Goal: Check status: Check status

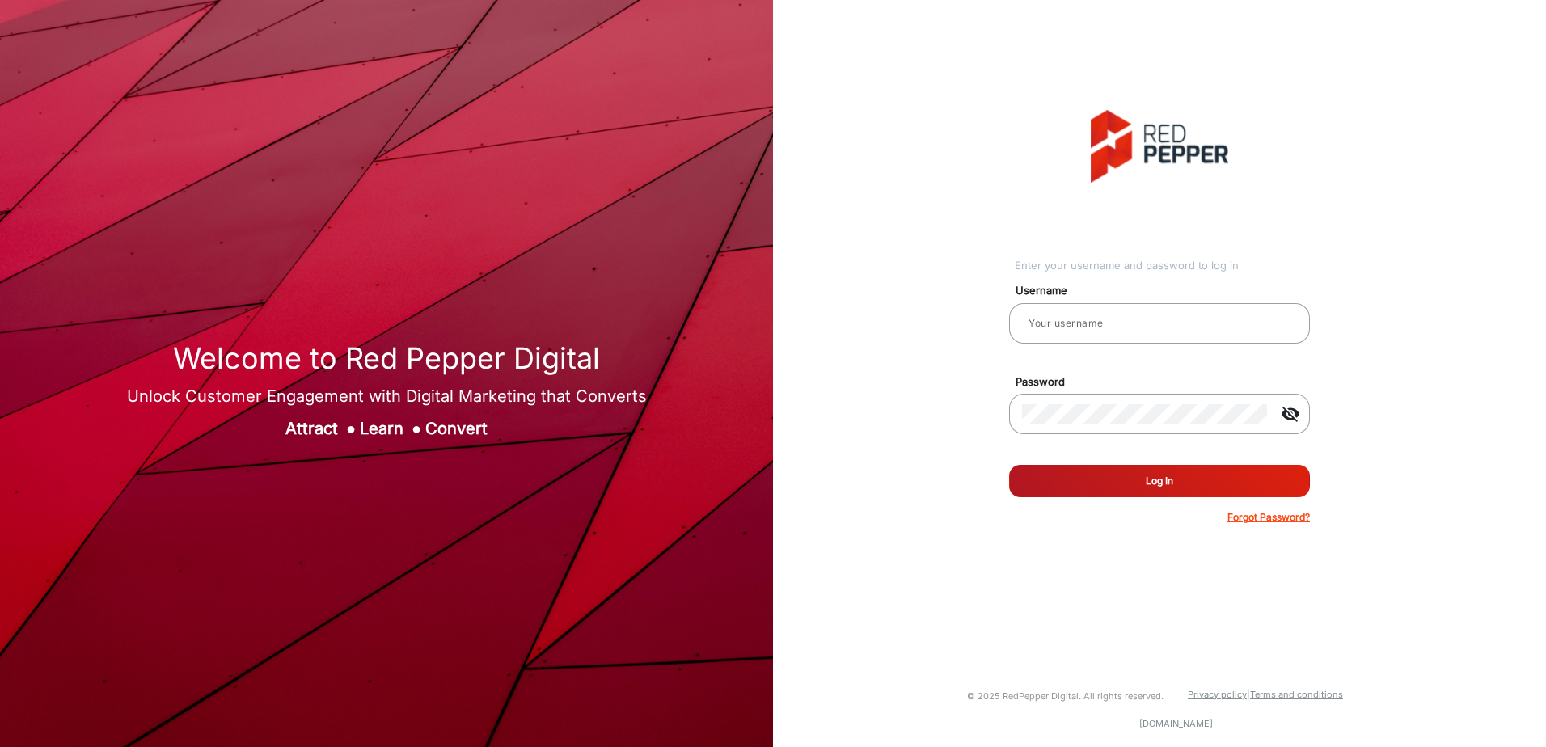
type input "aballard"
click at [1108, 478] on button "Log In" at bounding box center [1159, 481] width 301 height 32
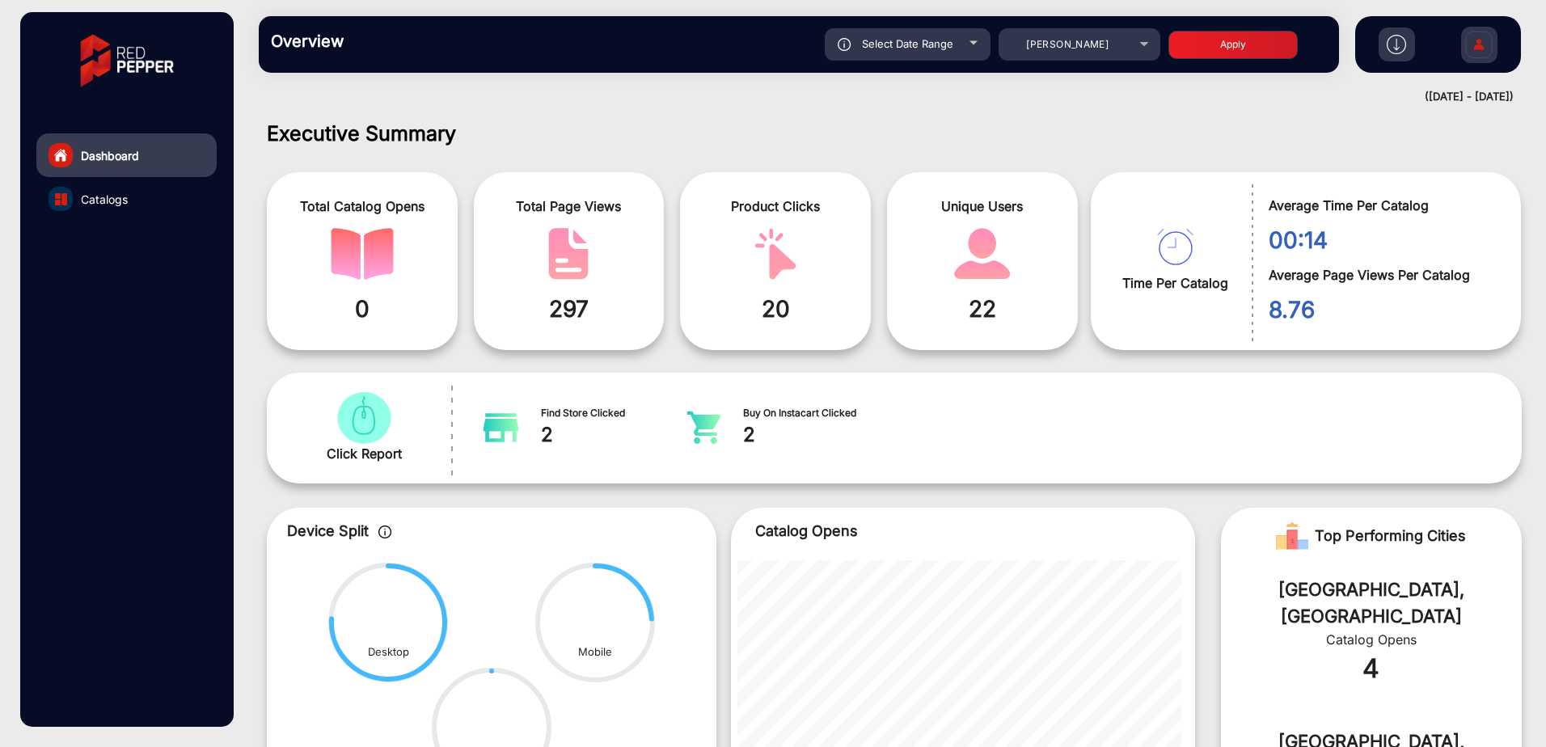
scroll to position [12, 0]
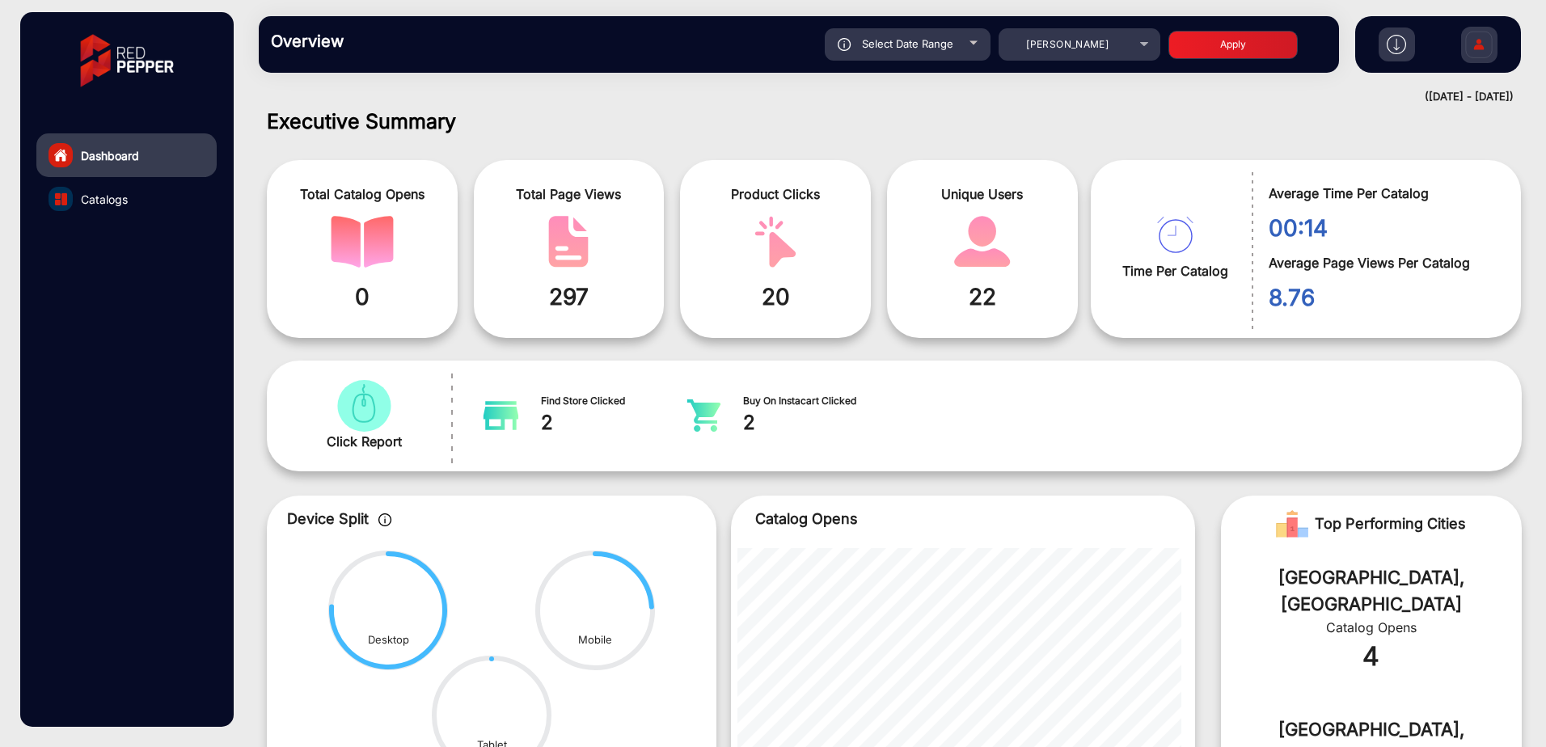
click at [535, 273] on div "Total Page Views 297" at bounding box center [569, 249] width 191 height 178
click at [565, 239] on img "catalog" at bounding box center [568, 242] width 63 height 52
click at [624, 230] on span at bounding box center [569, 242] width 167 height 52
drag, startPoint x: 572, startPoint y: 243, endPoint x: 718, endPoint y: 239, distance: 145.6
click at [574, 243] on img "catalog" at bounding box center [568, 242] width 63 height 52
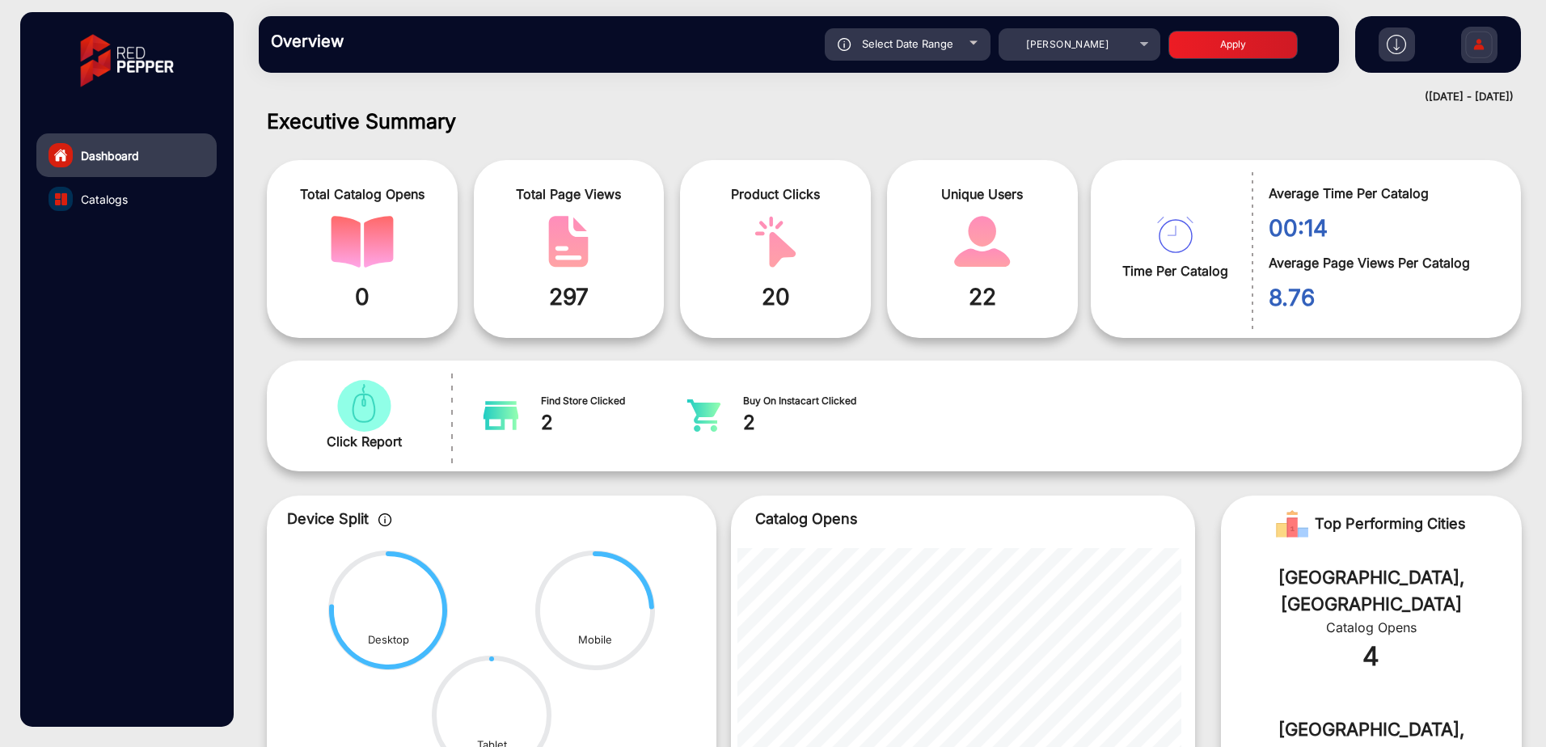
click at [770, 237] on img "catalog" at bounding box center [775, 242] width 63 height 52
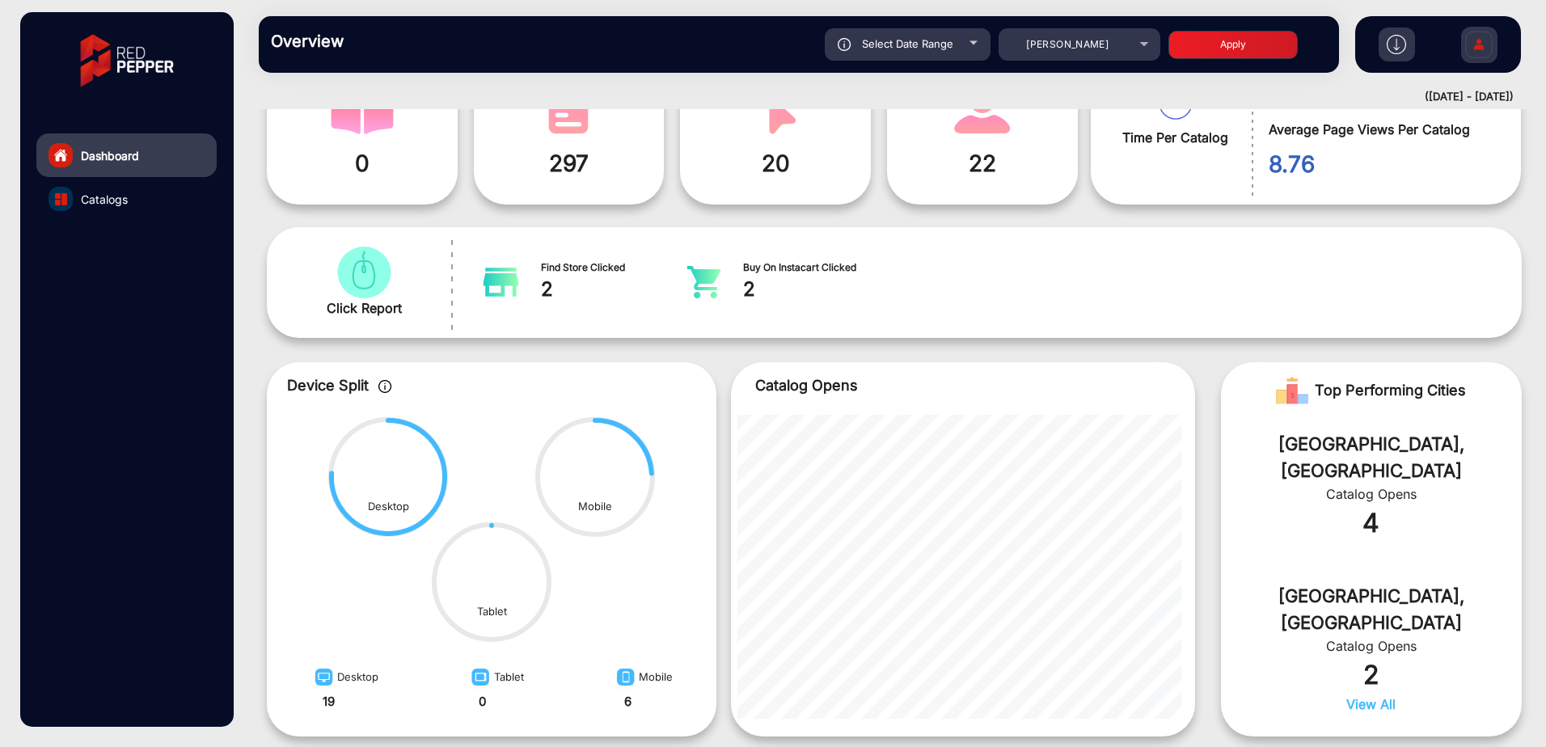
scroll to position [238, 0]
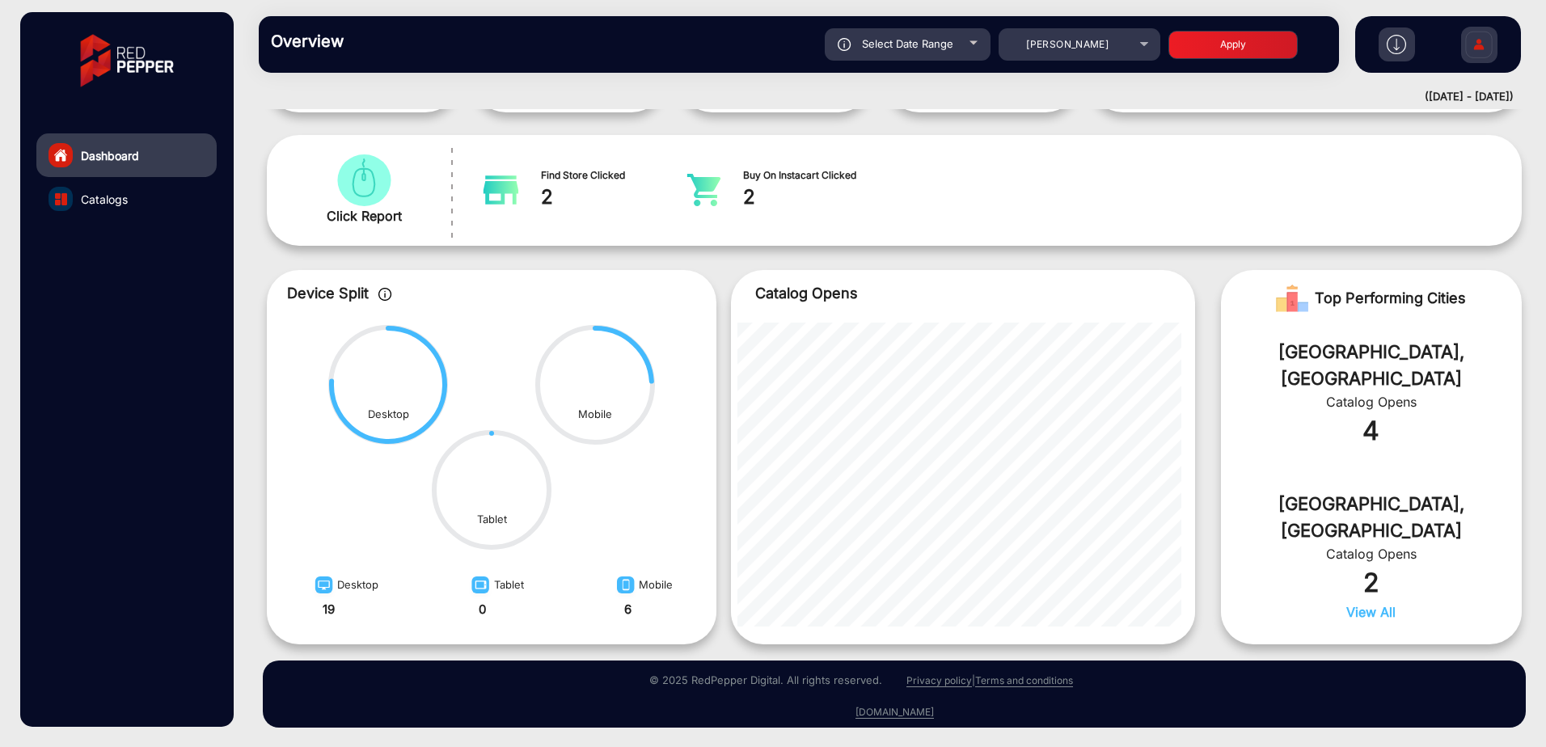
click at [1344, 392] on div "Catalog Opens" at bounding box center [1371, 401] width 252 height 19
click at [371, 382] on image at bounding box center [388, 385] width 44 height 40
click at [573, 394] on circle at bounding box center [595, 385] width 118 height 118
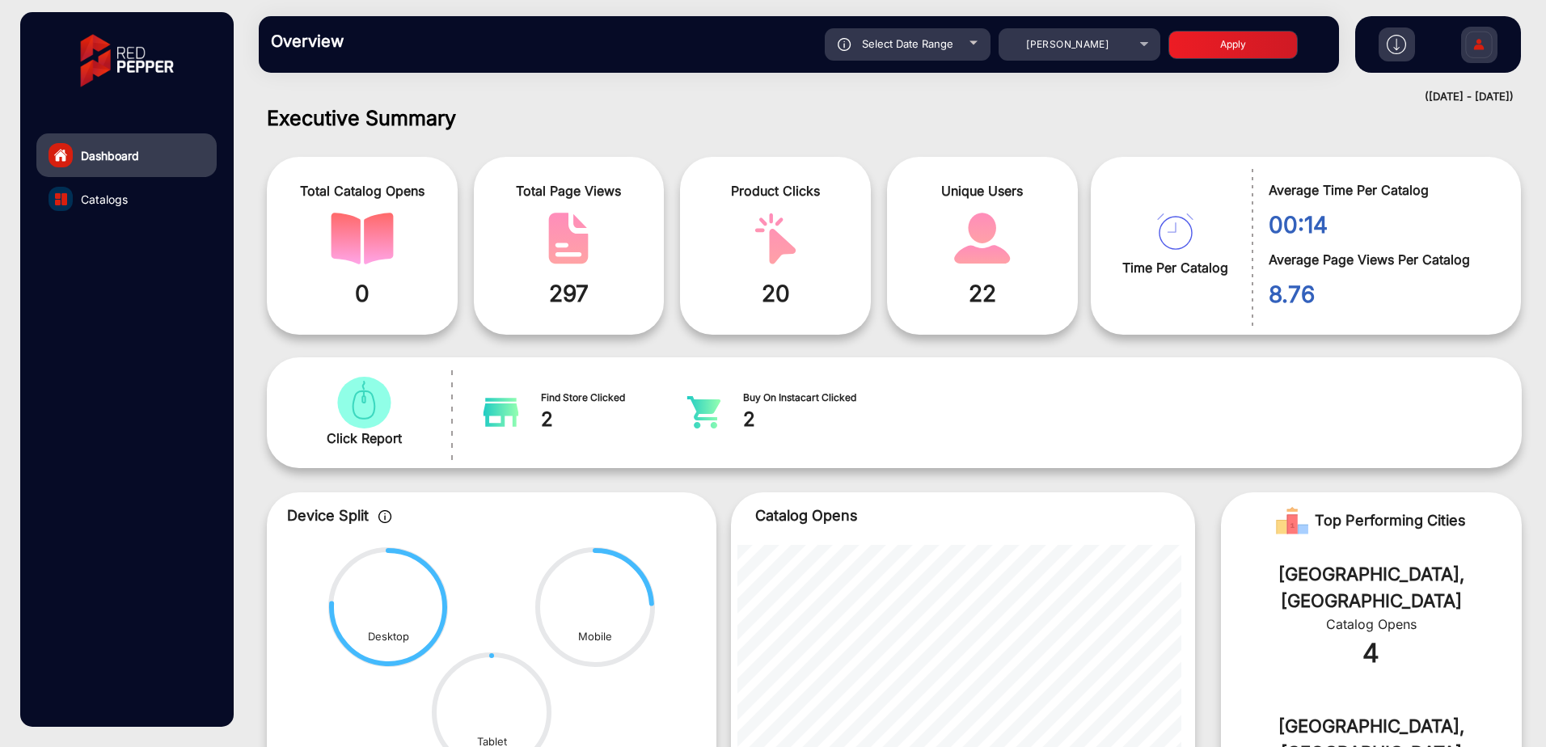
scroll to position [0, 0]
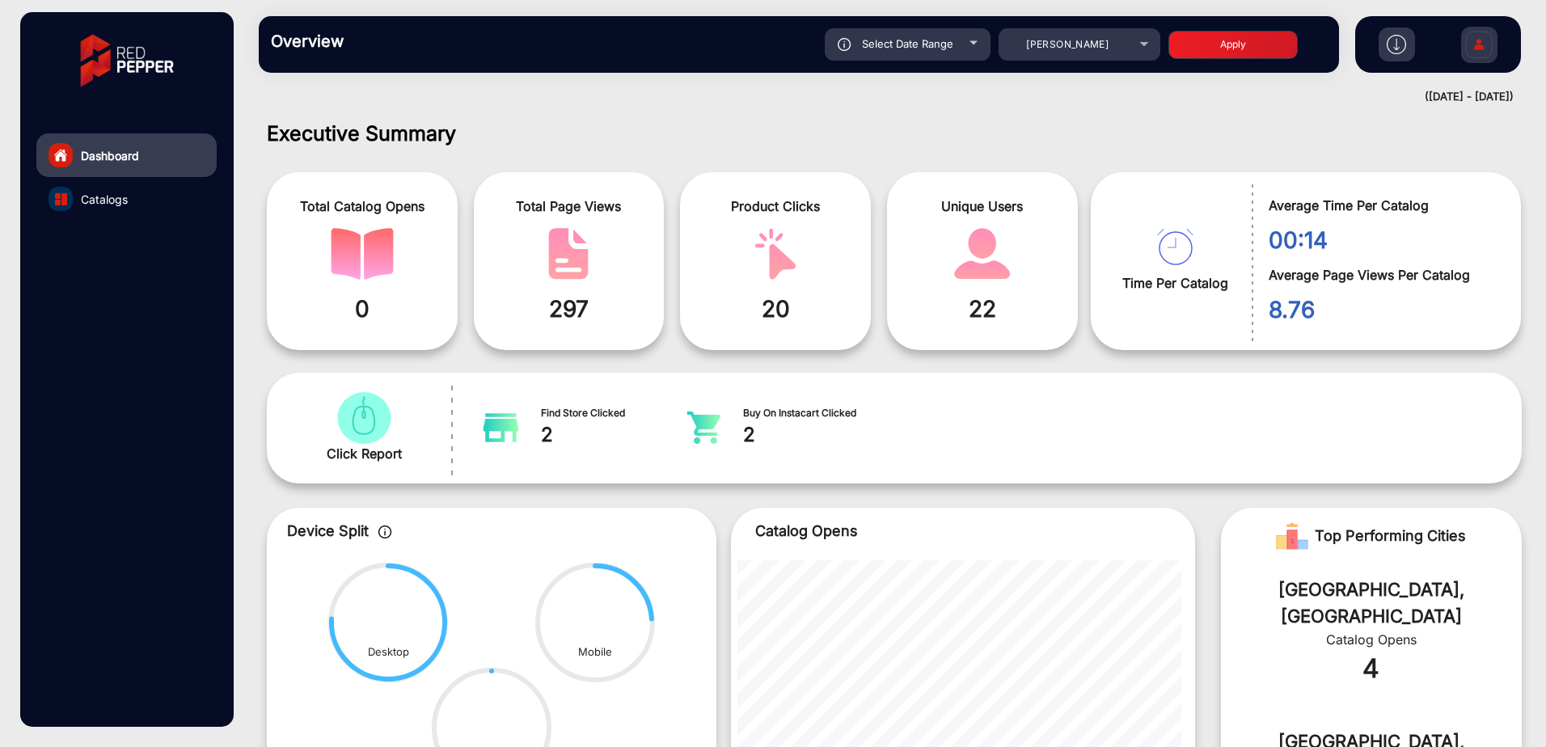
click at [732, 224] on div "Product Clicks 20" at bounding box center [775, 261] width 191 height 178
click at [922, 255] on span at bounding box center [982, 254] width 167 height 52
click at [972, 255] on img "catalog" at bounding box center [982, 254] width 63 height 52
click at [1070, 44] on span "[PERSON_NAME]" at bounding box center [1067, 44] width 82 height 12
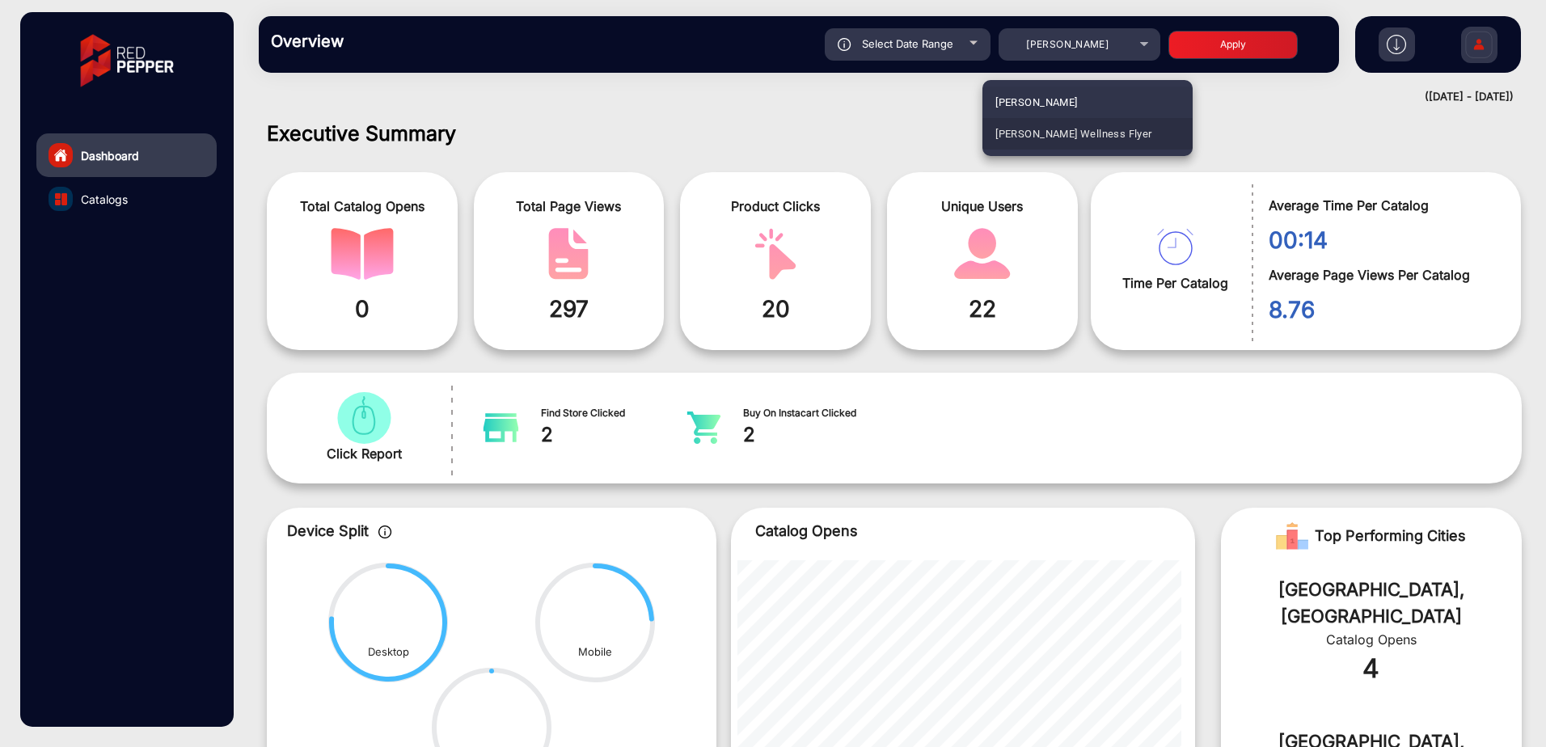
click at [1065, 136] on span "[PERSON_NAME] Wellness Flyer" at bounding box center [1073, 134] width 156 height 32
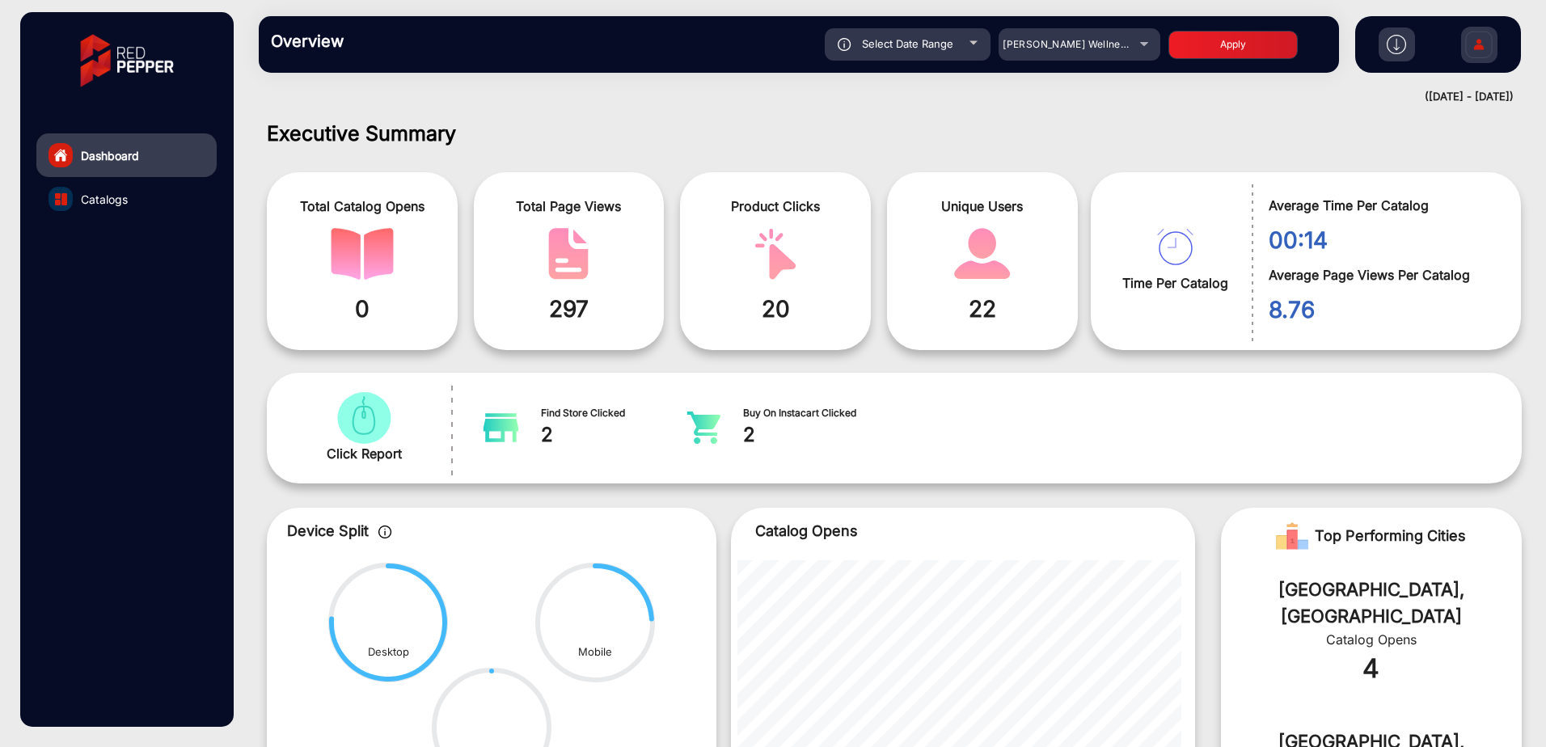
click at [1210, 31] on button "Apply" at bounding box center [1232, 45] width 129 height 28
type input "[DATE]"
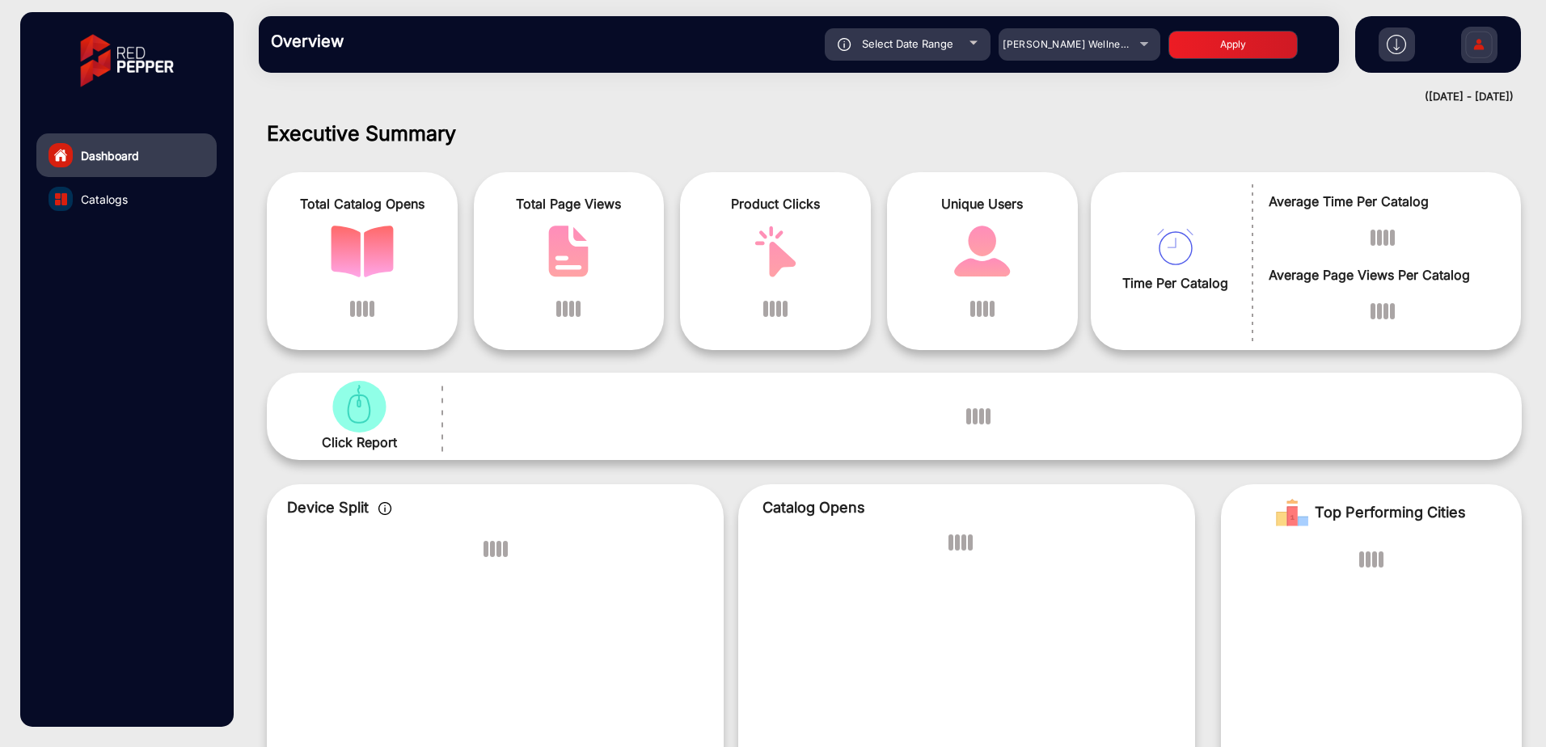
scroll to position [12, 0]
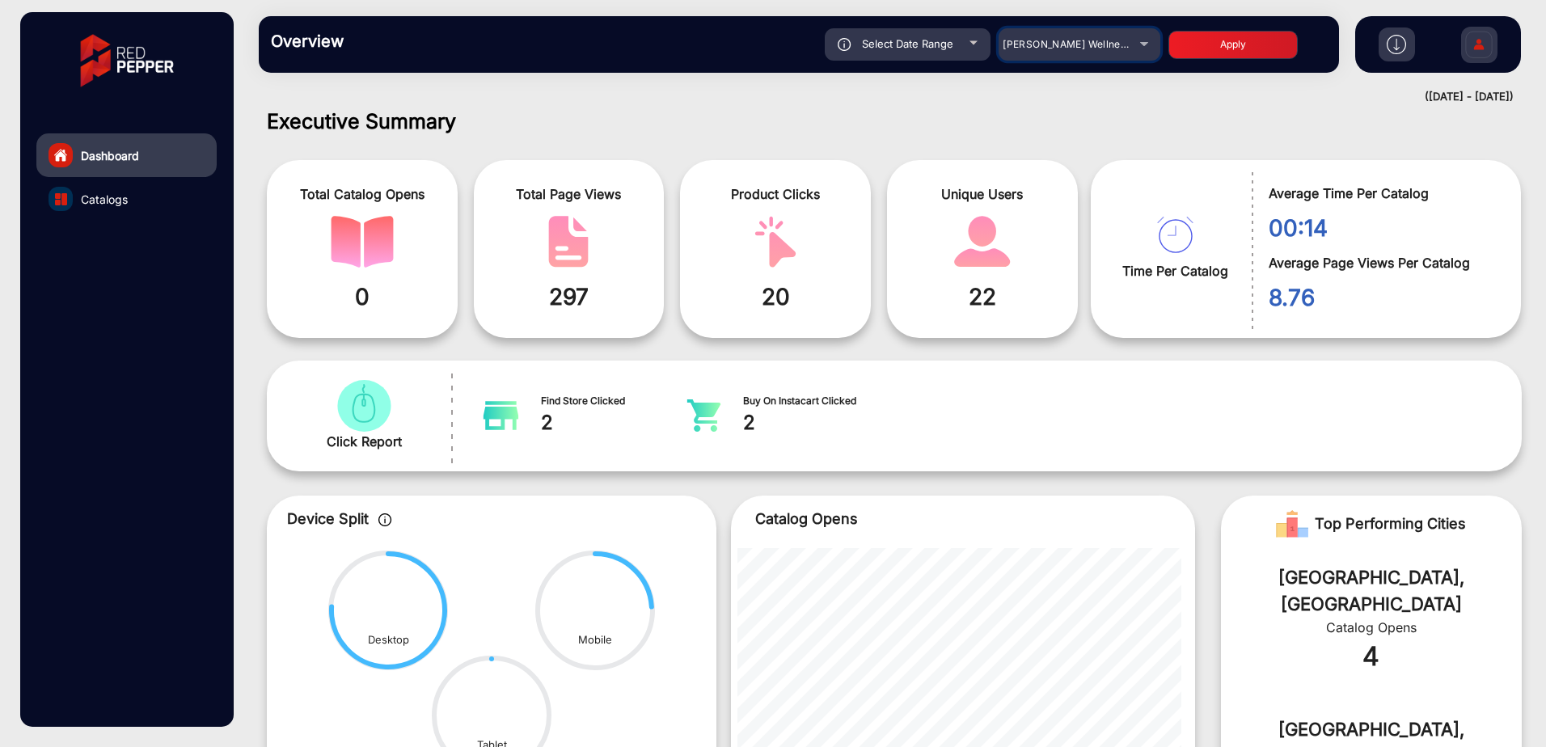
click at [1061, 40] on span "[PERSON_NAME] Wellness Flyer" at bounding box center [1080, 44] width 156 height 12
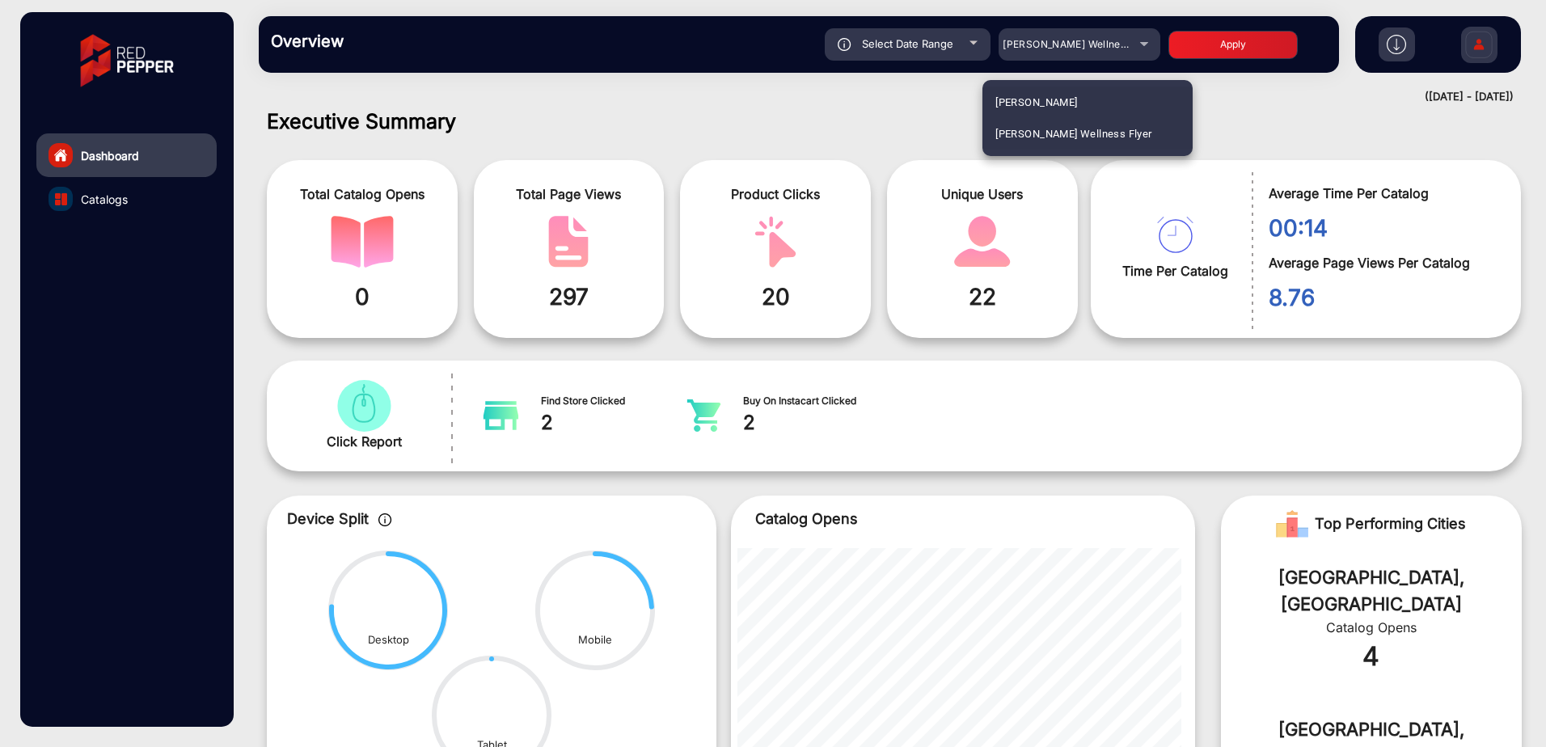
click at [1044, 95] on mat-option "[PERSON_NAME]" at bounding box center [1087, 102] width 210 height 32
